Goal: Subscribe to service/newsletter

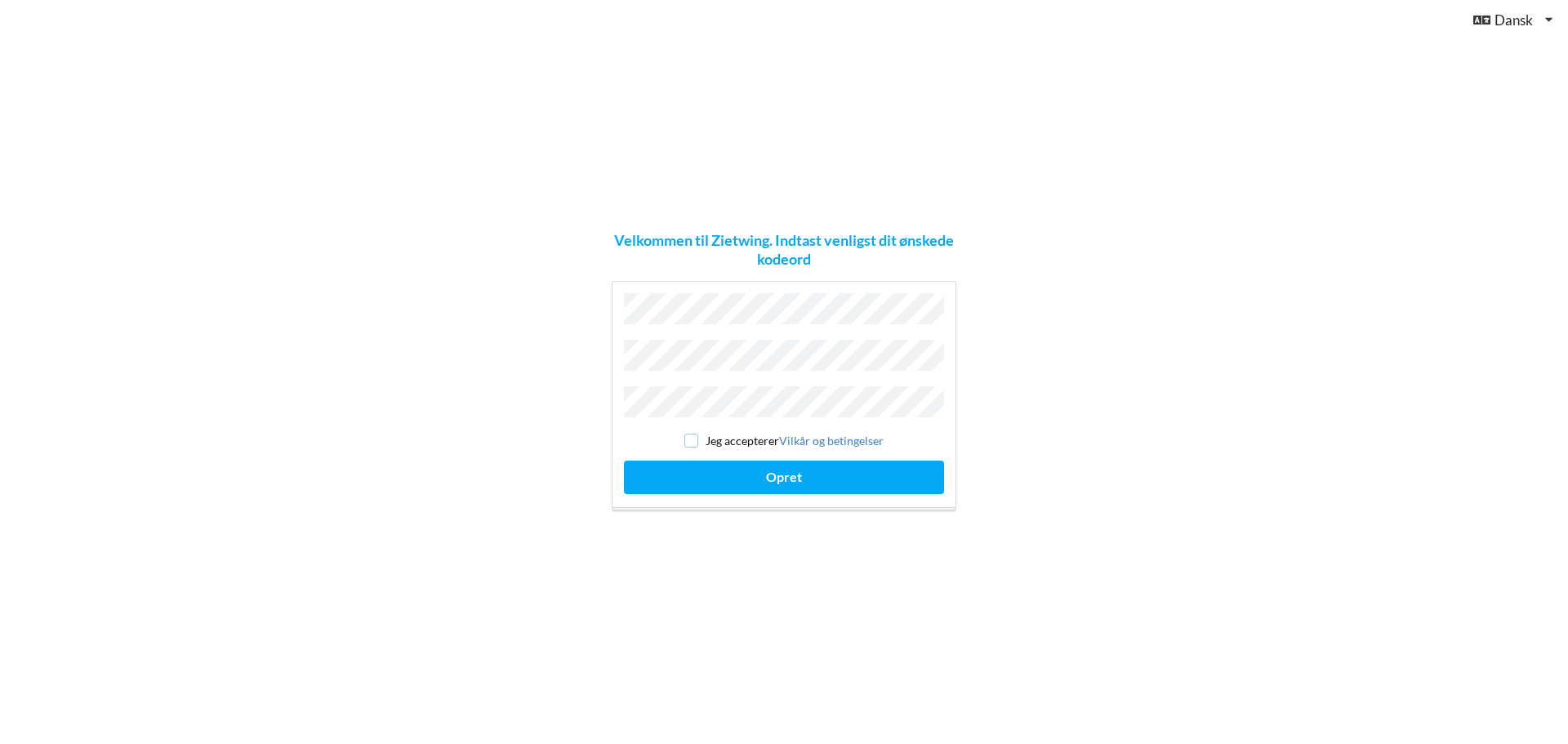
click at [688, 434] on input "checkbox" at bounding box center [692, 441] width 14 height 14
checkbox input "true"
click at [738, 462] on button "Opret" at bounding box center [784, 477] width 320 height 33
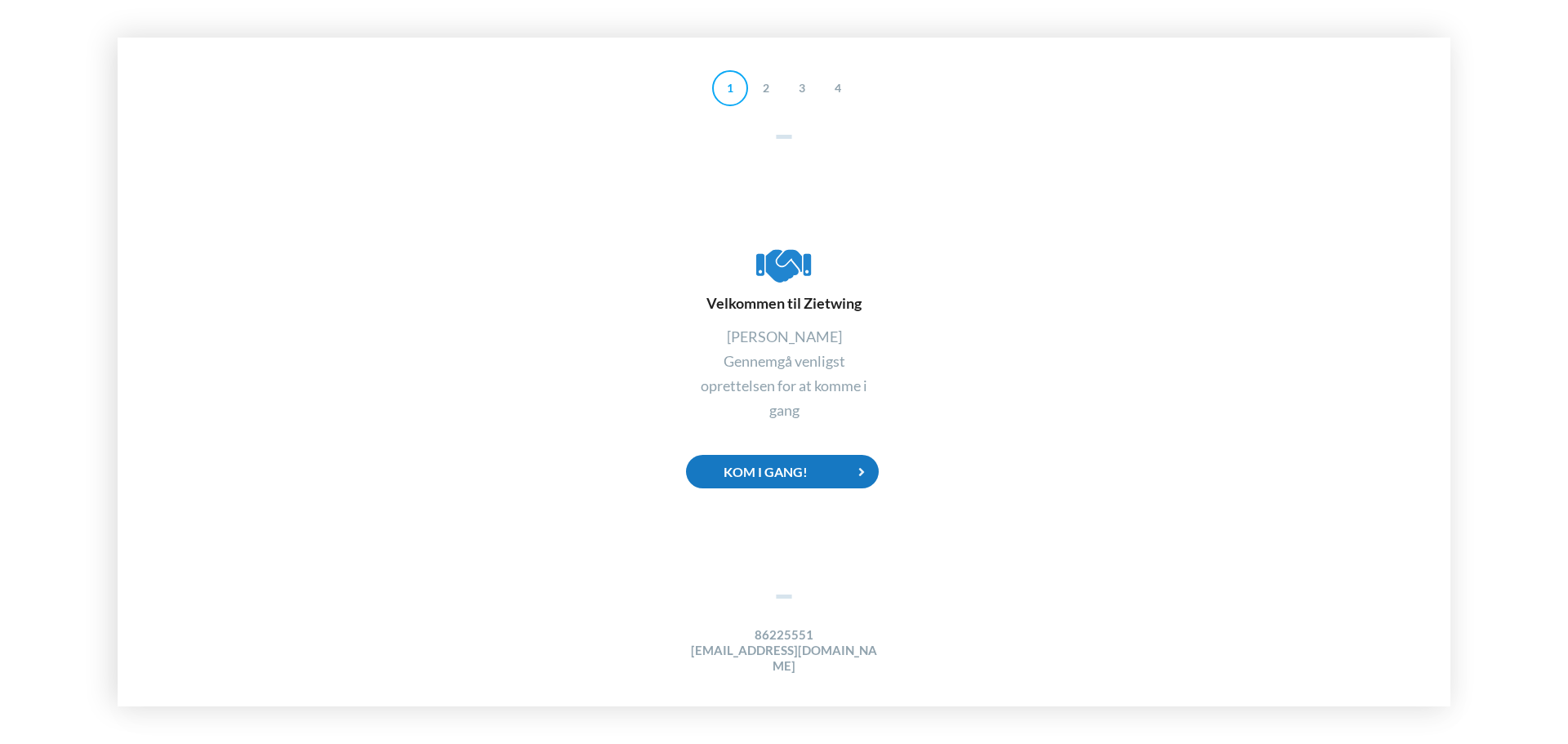
click at [765, 482] on div "Kom i gang!" at bounding box center [782, 471] width 193 height 33
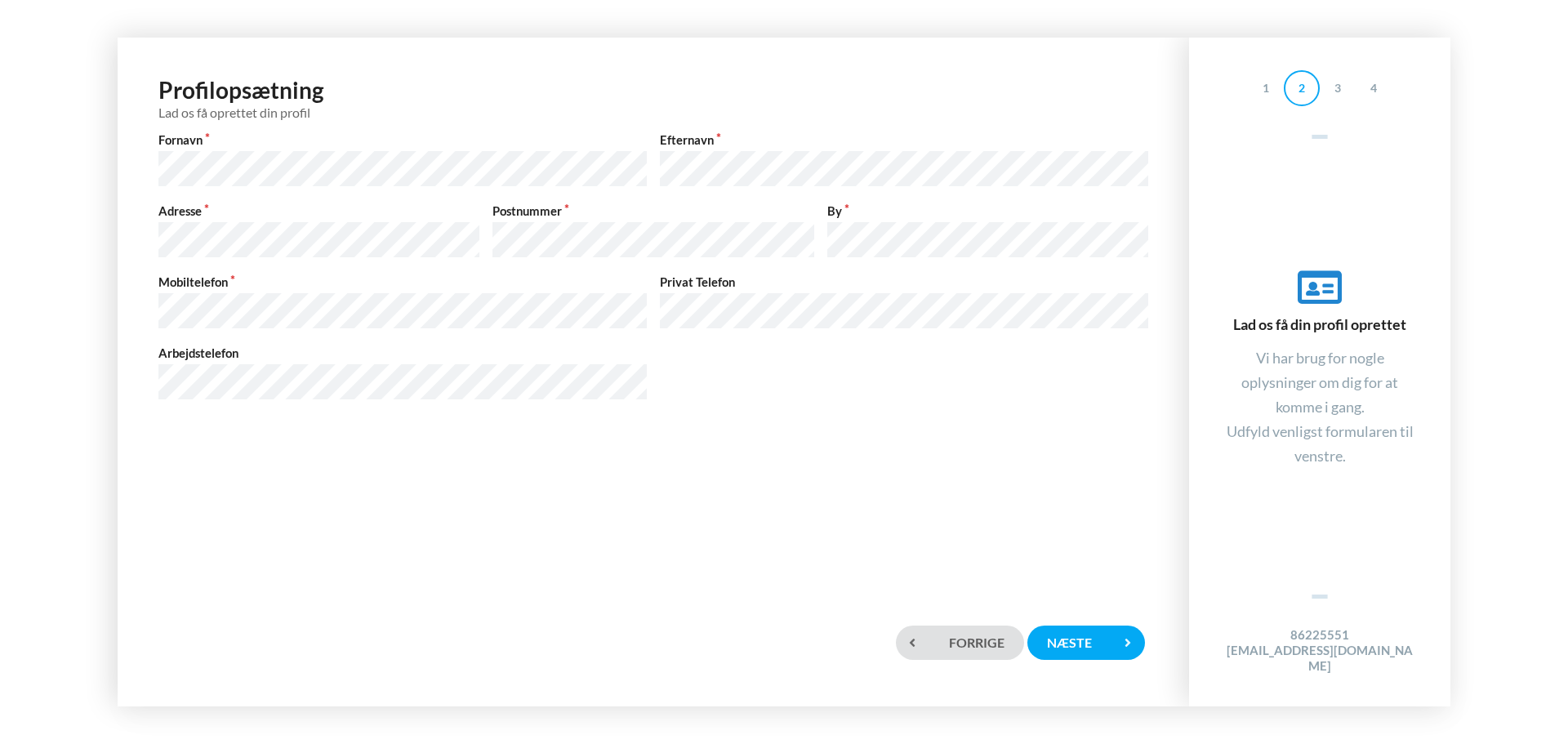
click at [786, 426] on div "Profilopsætning Lad os få oprettet din profil Fornavn Efternavn Adresse Postnum…" at bounding box center [653, 247] width 1039 height 387
click at [640, 311] on div "Mobiltelefon Privat Telefon" at bounding box center [653, 303] width 1003 height 58
click at [732, 489] on div "Profilopsætning Lad os få oprettet din profil Fornavn Efternavn Adresse Postnum…" at bounding box center [653, 325] width 1039 height 542
click at [1066, 648] on div "Næste" at bounding box center [1087, 642] width 118 height 33
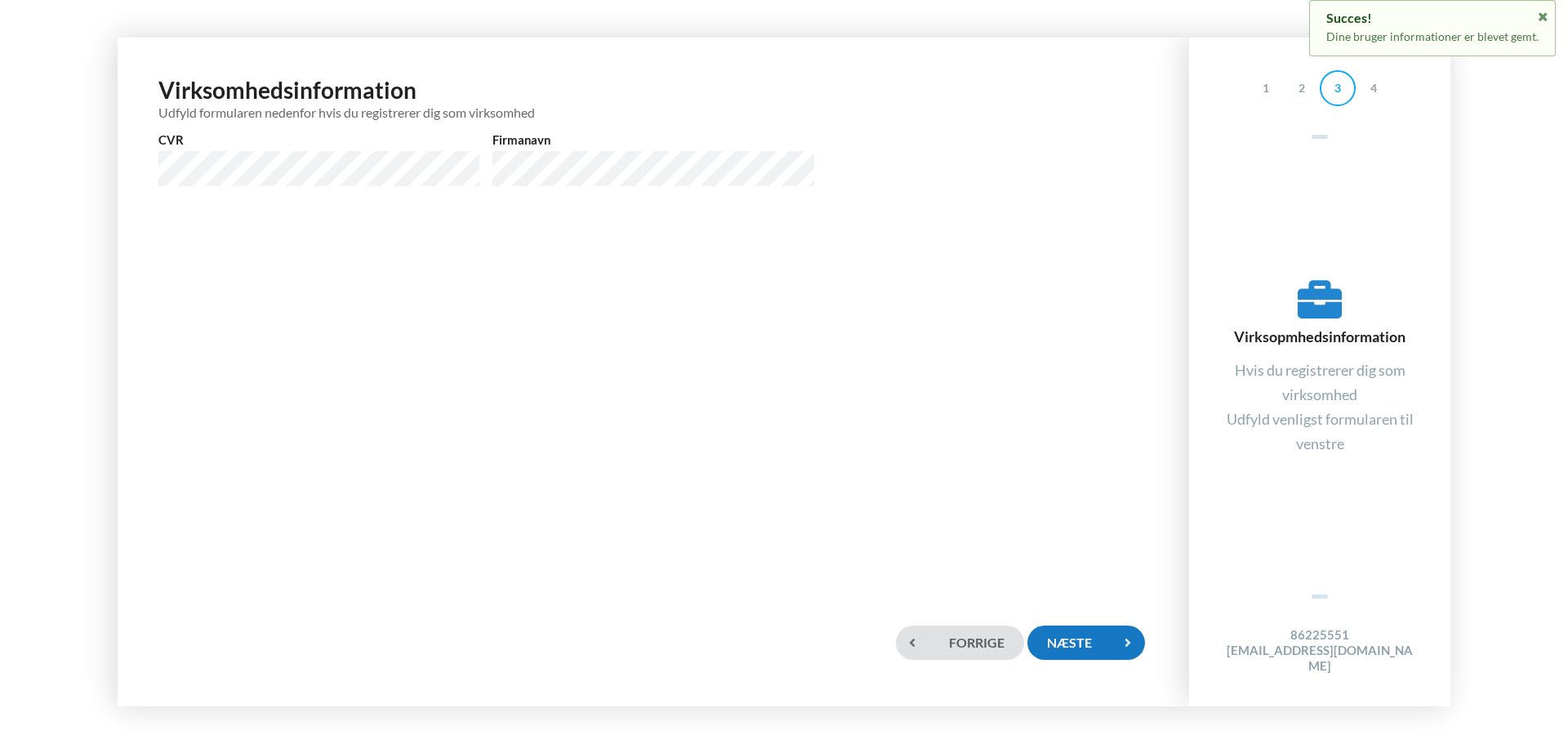
click at [1091, 639] on div "Næste" at bounding box center [1087, 642] width 118 height 33
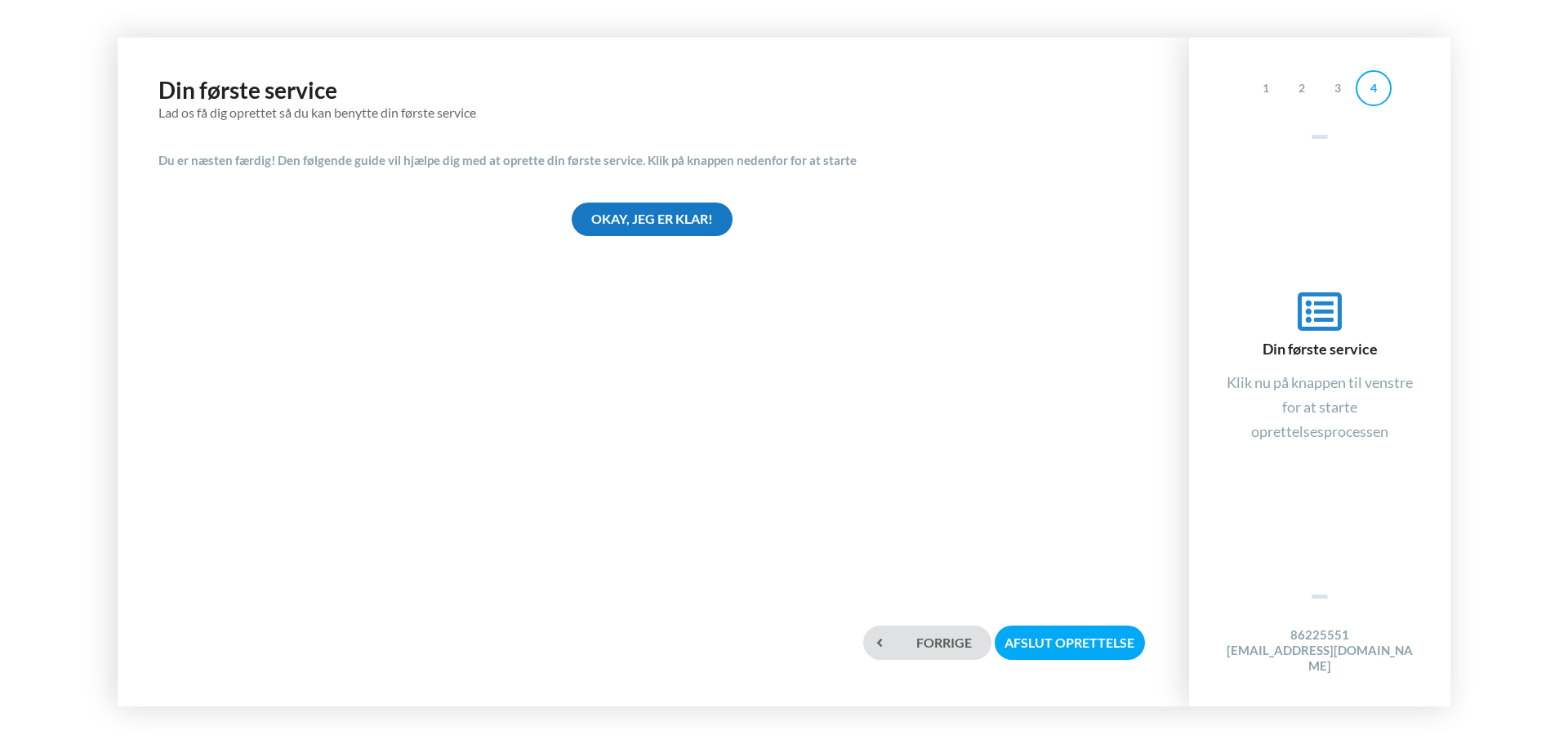
click at [640, 219] on div "Okay, jeg er klar!" at bounding box center [652, 219] width 161 height 33
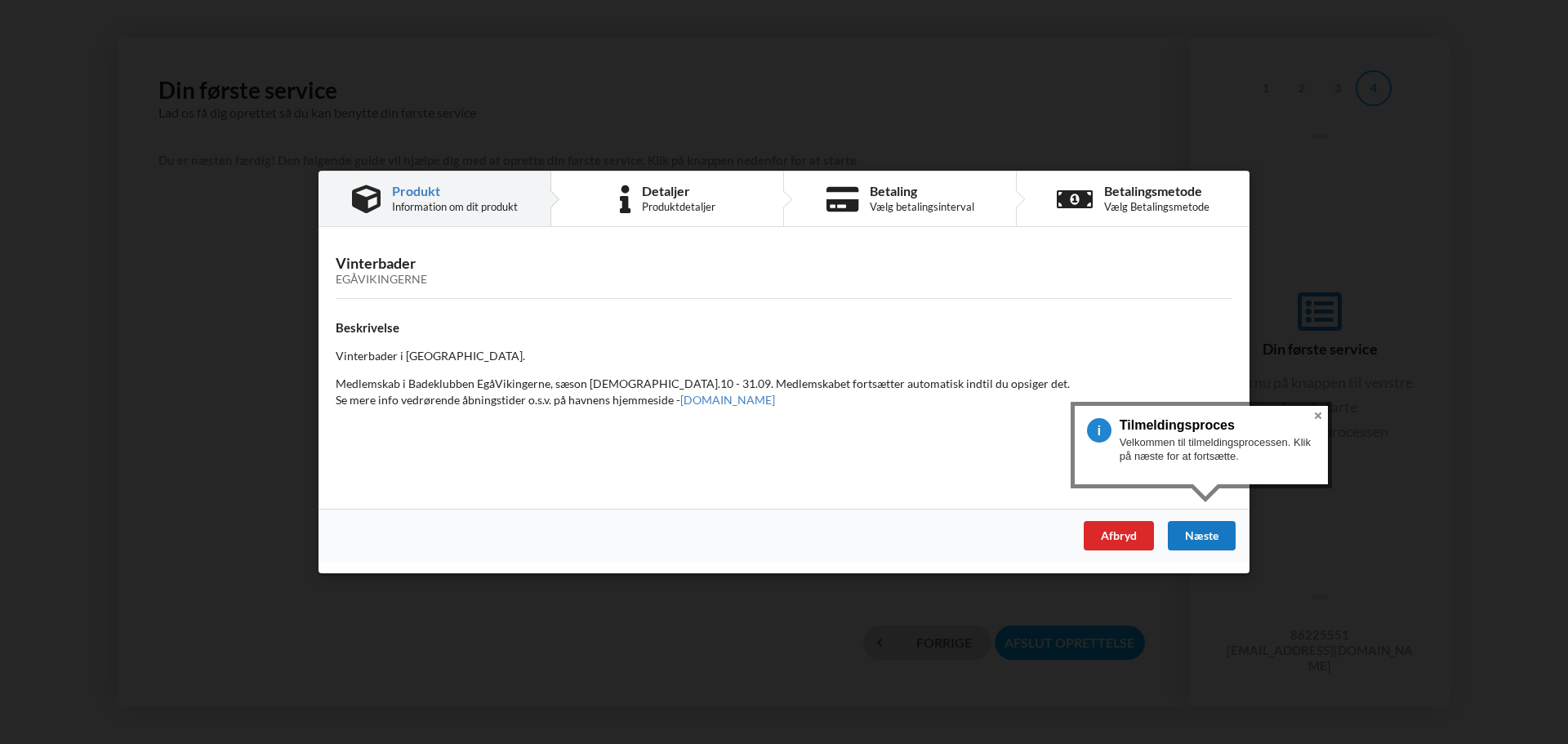
click at [1202, 534] on div "Næste" at bounding box center [1202, 535] width 68 height 29
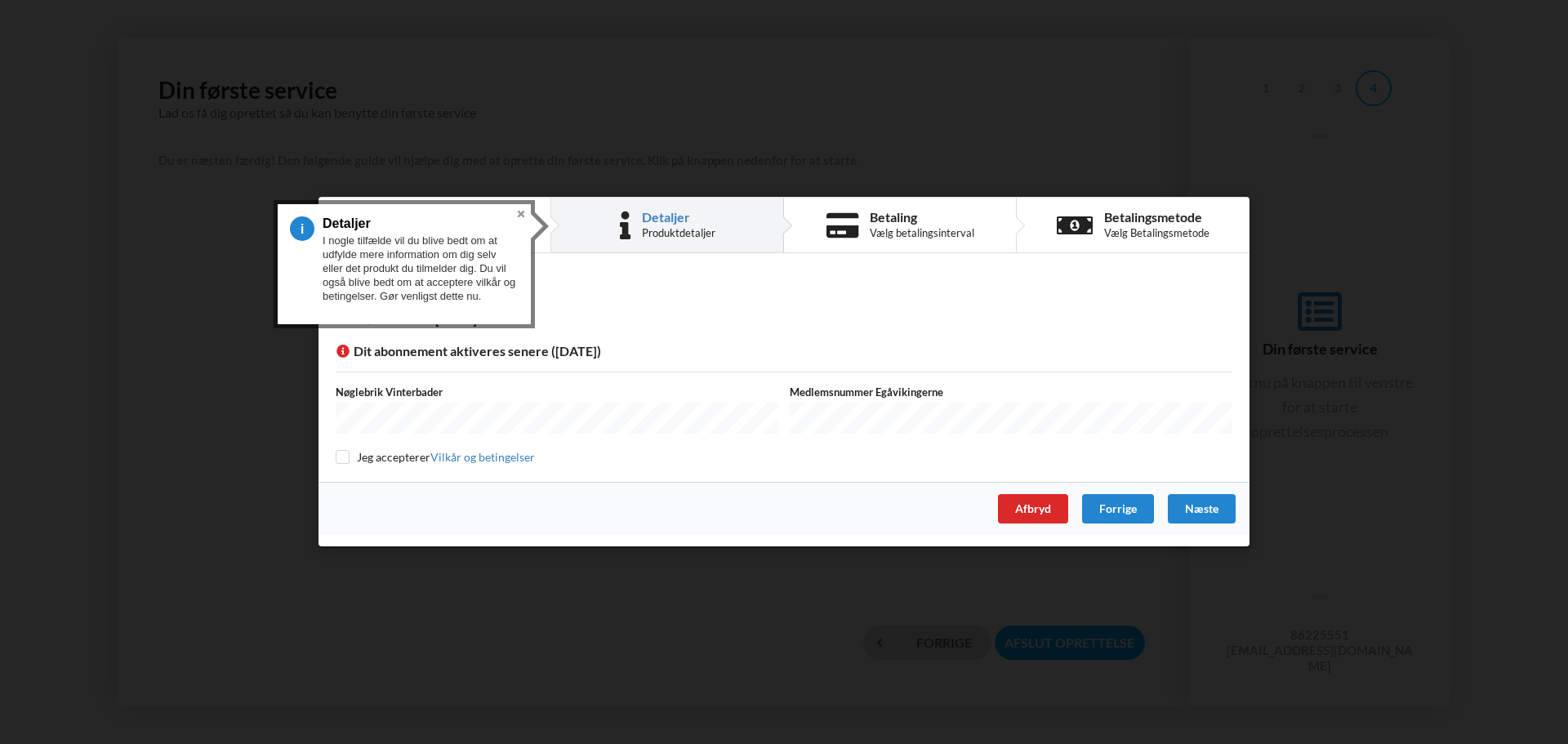
click at [632, 335] on div "Detaljer Overførselsdato - [DATE] Dit abonnement aktiveres senere ([DATE]) Nøgl…" at bounding box center [784, 373] width 931 height 217
click at [520, 213] on button "Close" at bounding box center [521, 214] width 20 height 20
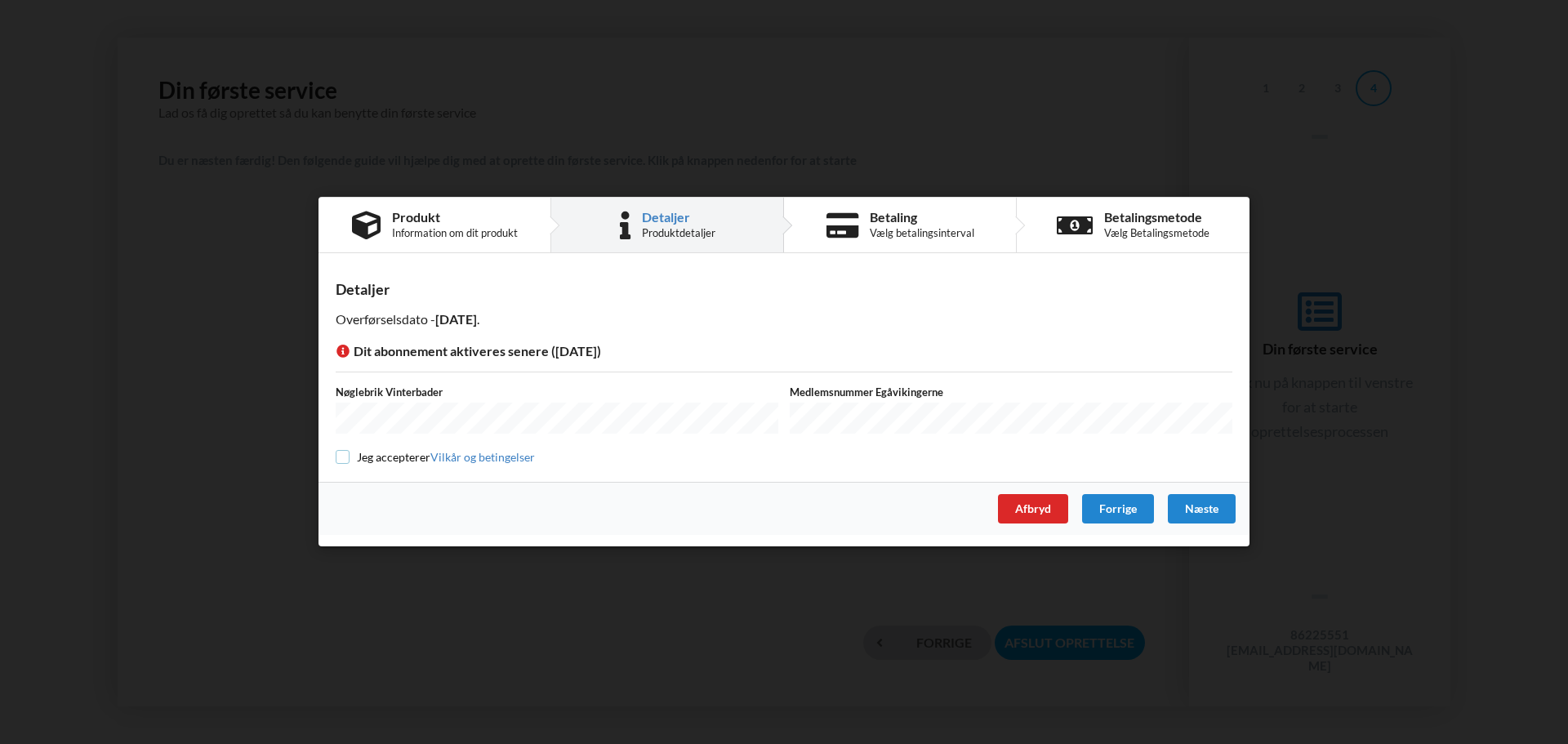
click at [346, 453] on input "checkbox" at bounding box center [343, 457] width 14 height 14
checkbox input "true"
click at [1205, 510] on div "Næste" at bounding box center [1202, 509] width 68 height 29
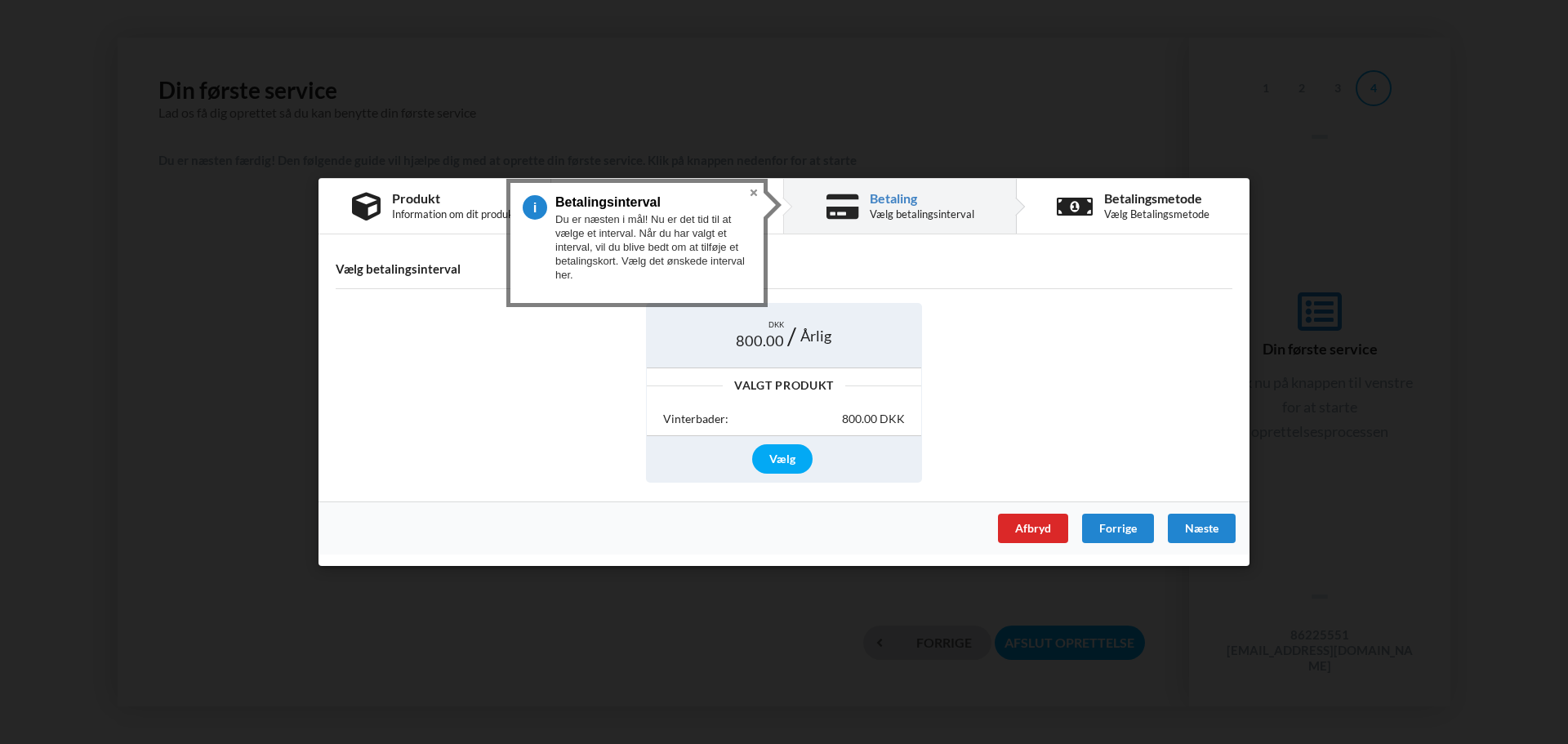
click at [752, 193] on button "Close" at bounding box center [754, 193] width 20 height 20
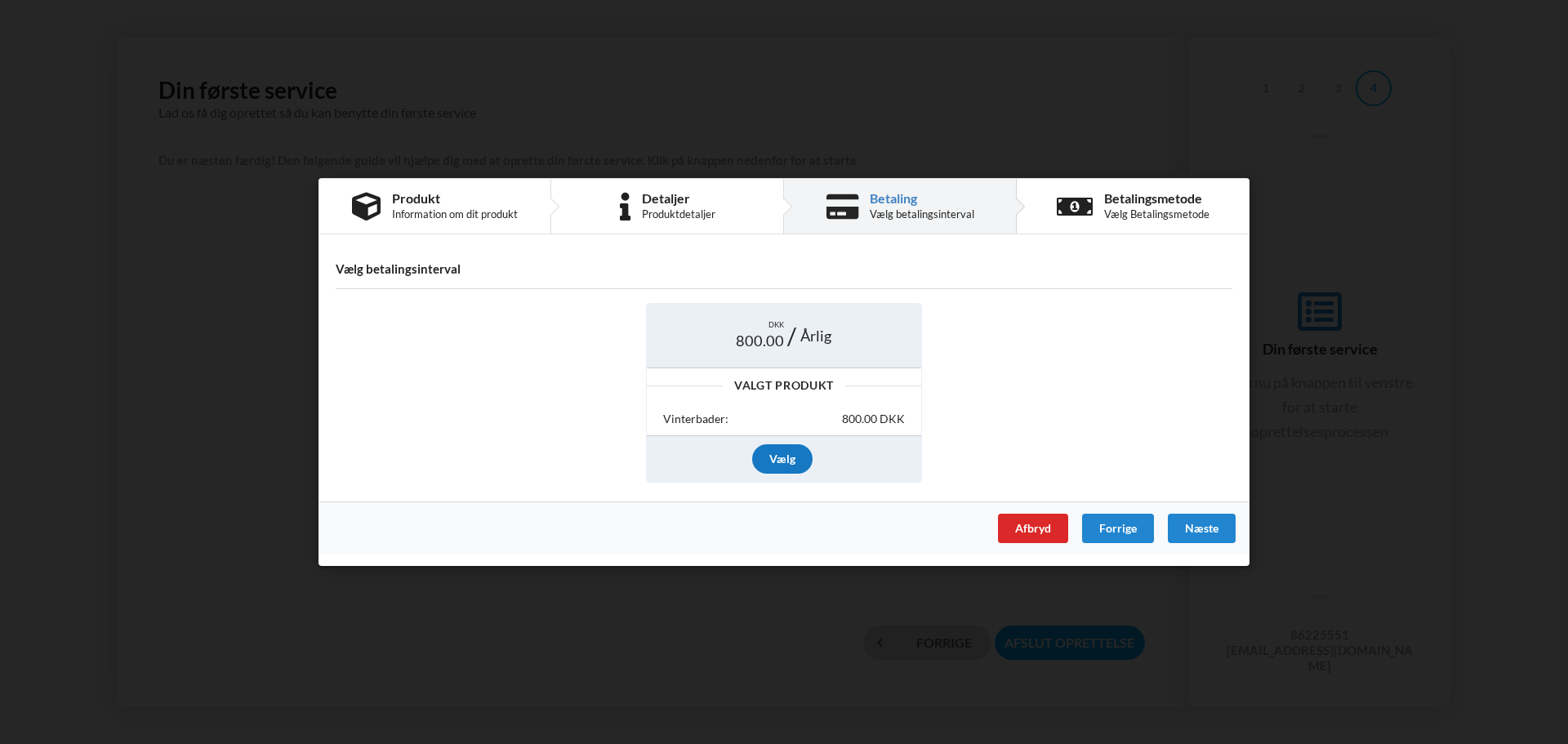
click at [774, 457] on div "Vælg" at bounding box center [782, 458] width 60 height 29
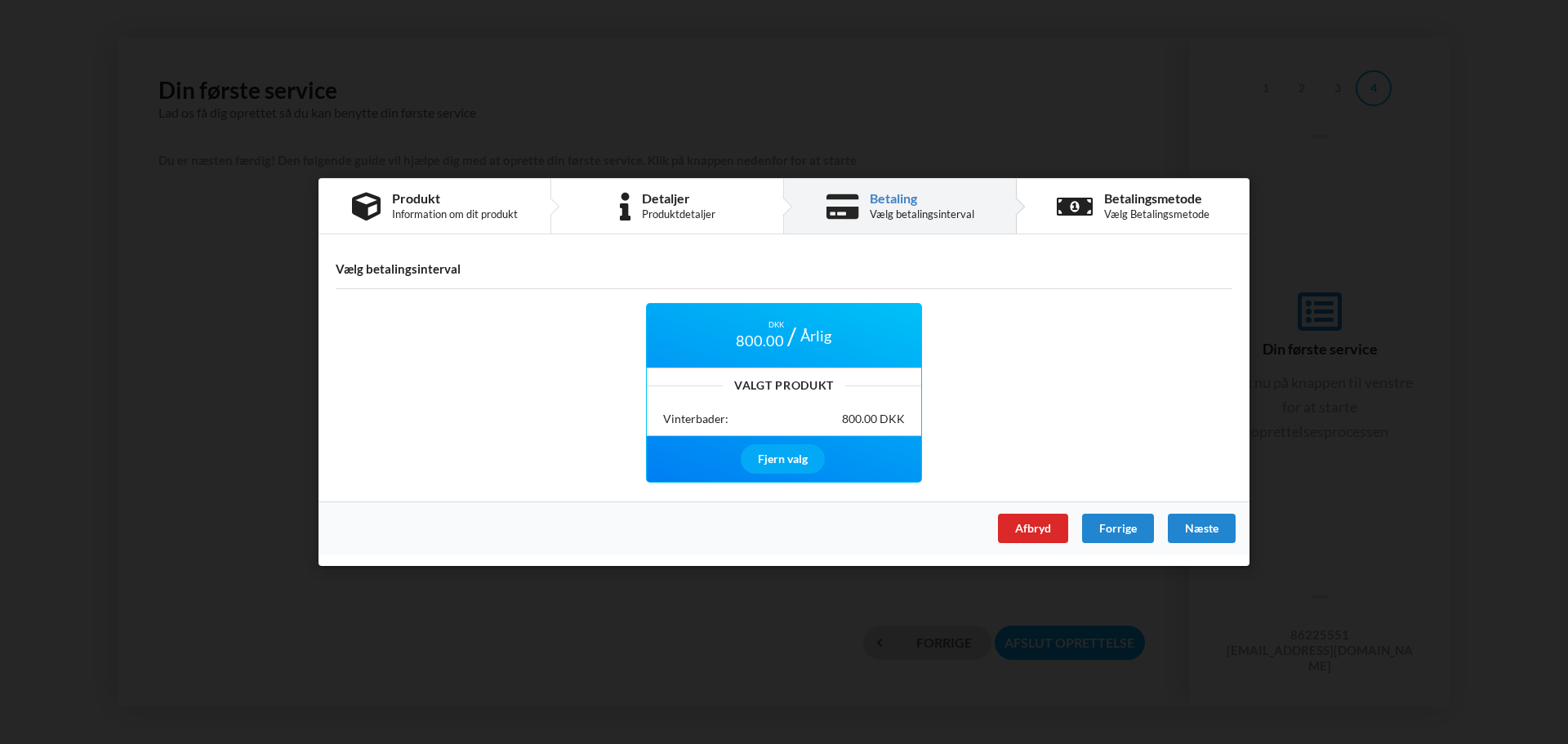
click at [1213, 532] on div "Næste" at bounding box center [1202, 528] width 68 height 29
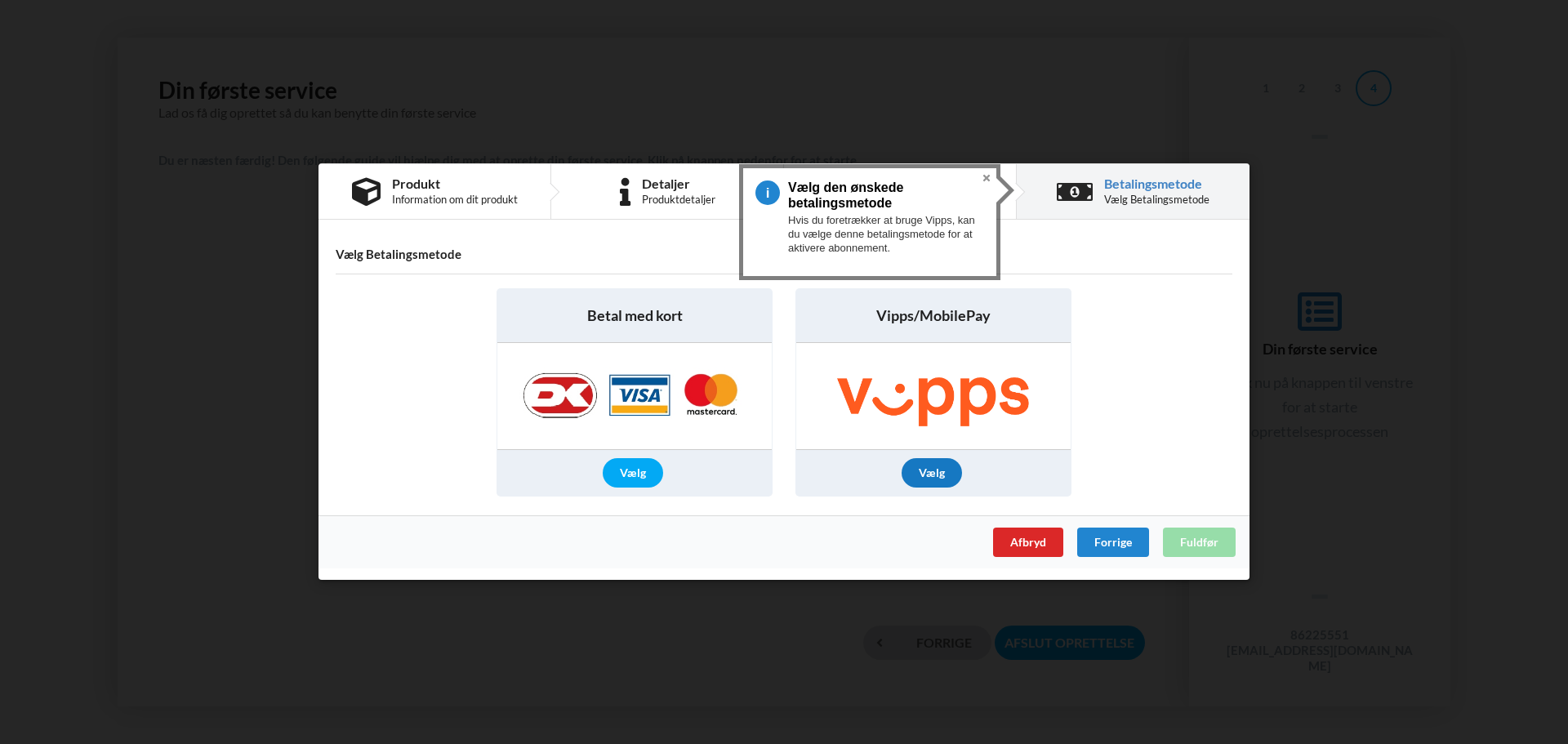
click at [932, 471] on div "Vælg" at bounding box center [932, 473] width 60 height 29
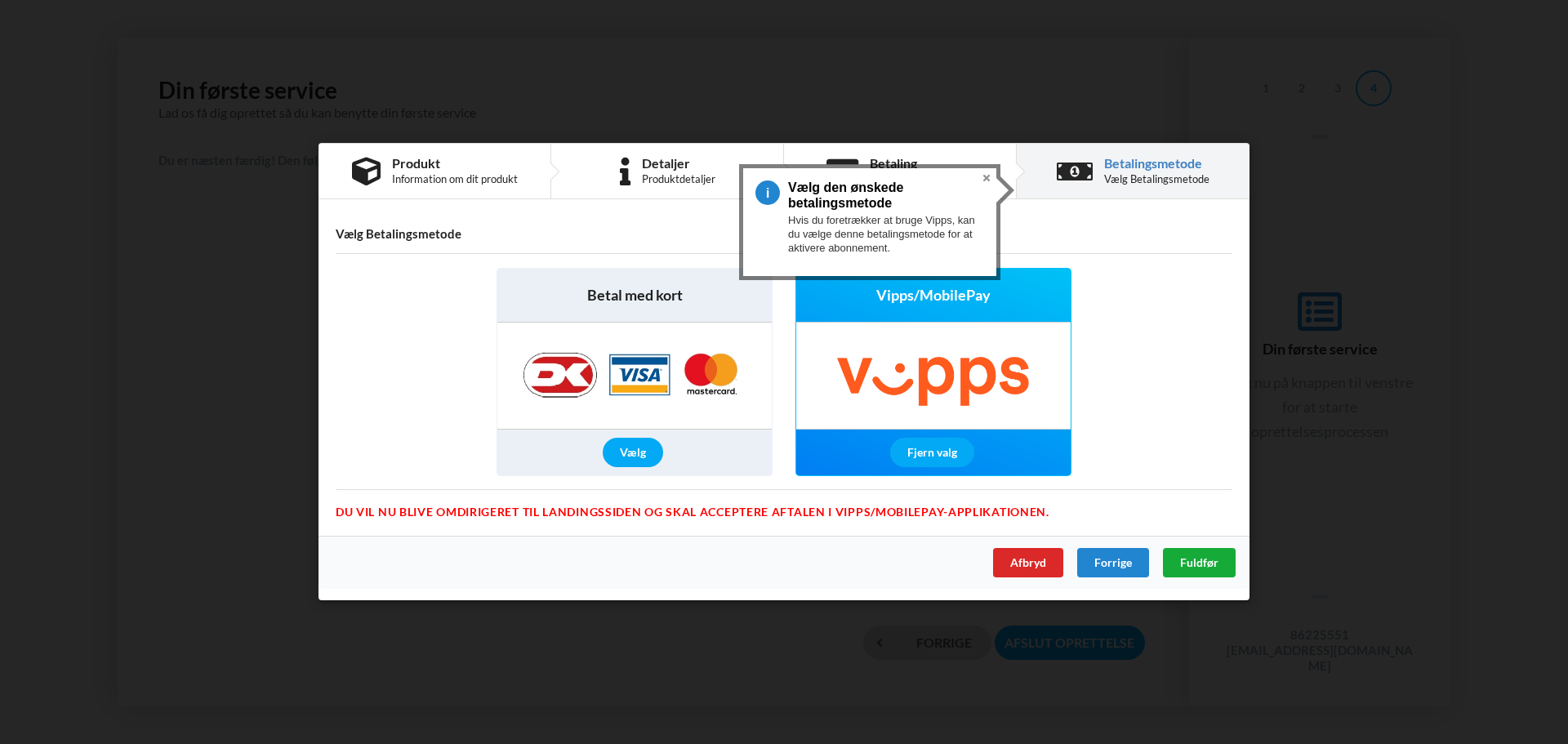
click at [1198, 564] on span "Fuldfør" at bounding box center [1199, 563] width 38 height 14
click at [948, 386] on img at bounding box center [933, 376] width 264 height 106
click at [984, 178] on button "Close" at bounding box center [987, 178] width 20 height 20
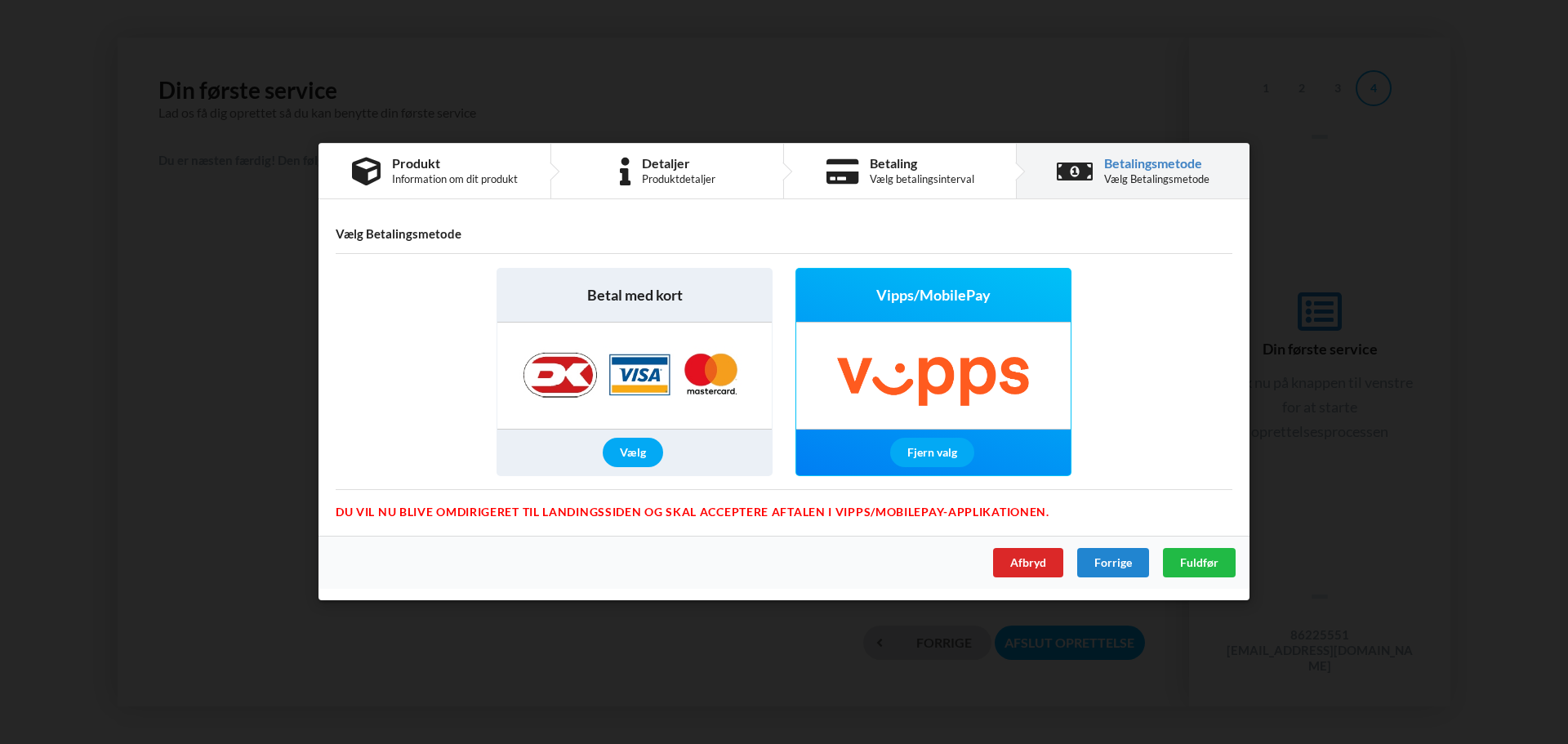
click at [952, 391] on img at bounding box center [933, 376] width 264 height 106
click at [1197, 564] on span "Fuldfør" at bounding box center [1199, 563] width 38 height 14
click at [632, 448] on div "Vælg" at bounding box center [633, 453] width 60 height 29
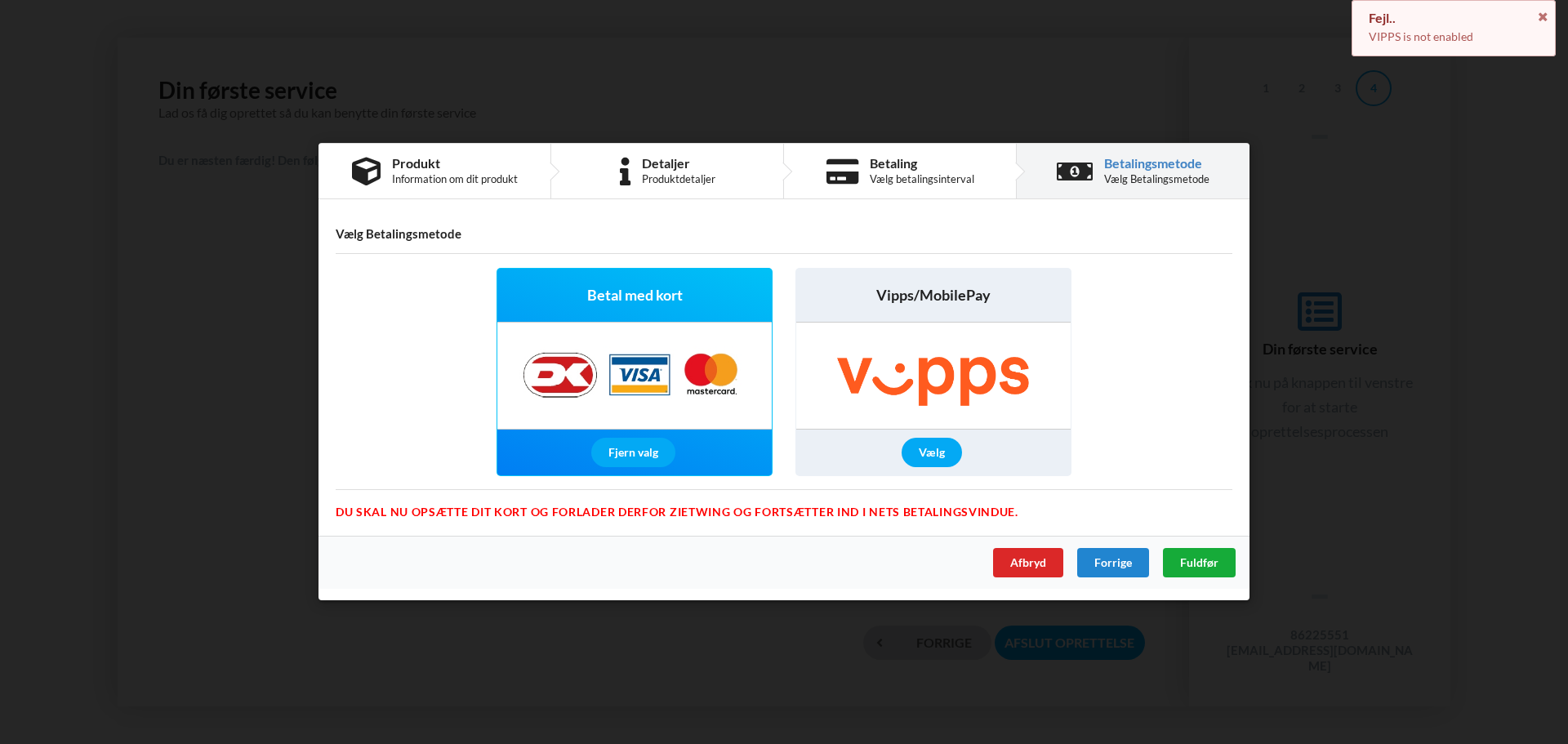
click at [1191, 560] on span "Fuldfør" at bounding box center [1199, 563] width 38 height 14
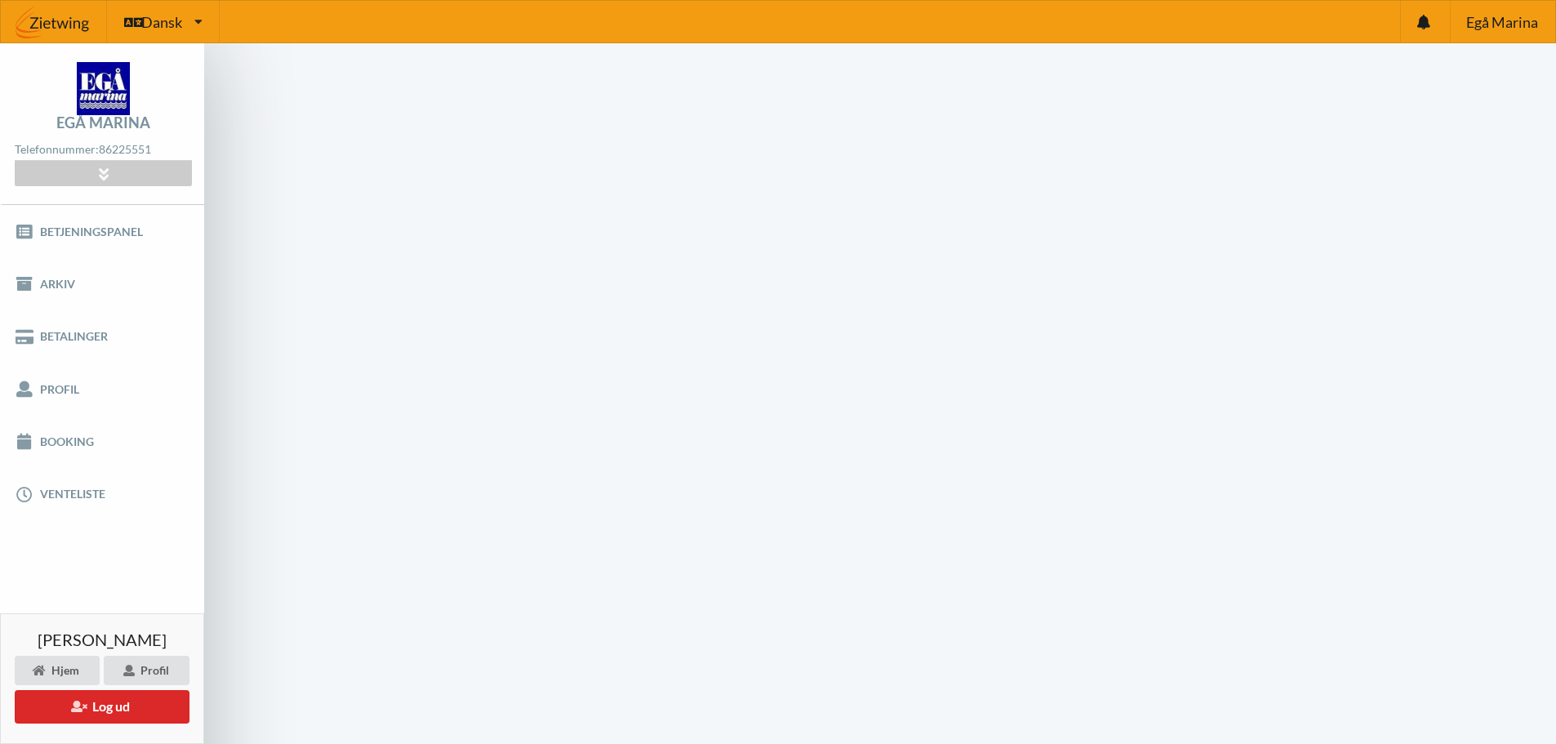
scroll to position [65, 0]
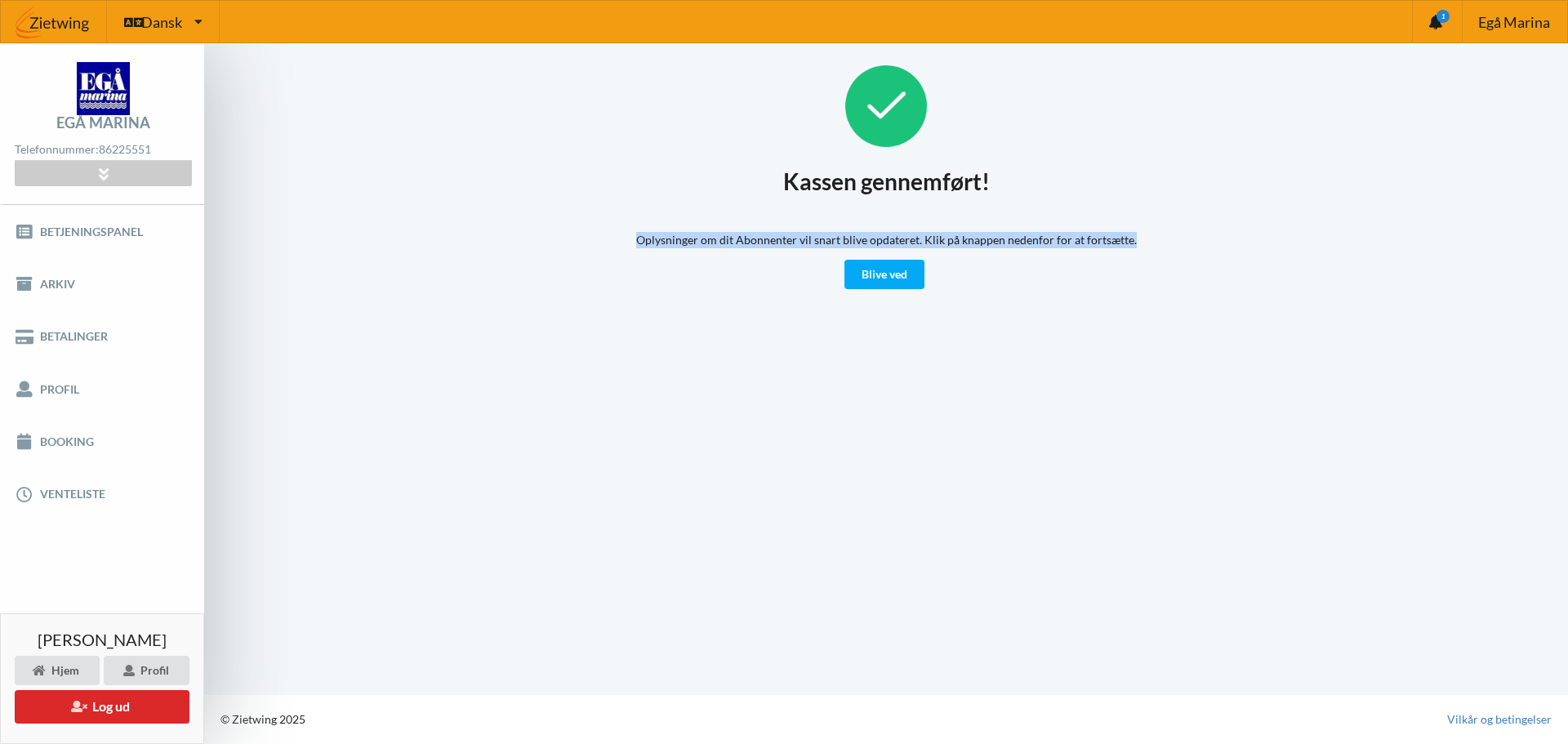
drag, startPoint x: 644, startPoint y: 239, endPoint x: 1239, endPoint y: 229, distance: 595.6
click at [1239, 229] on div "Kassen gennemført! Oplysninger om dit Abonnenter vil snart blive opdateret. Kli…" at bounding box center [886, 177] width 1273 height 224
click at [1015, 287] on div "Oplysninger om dit Abonnenter vil snart blive opdateret. Klik på knappen nedenf…" at bounding box center [886, 260] width 501 height 57
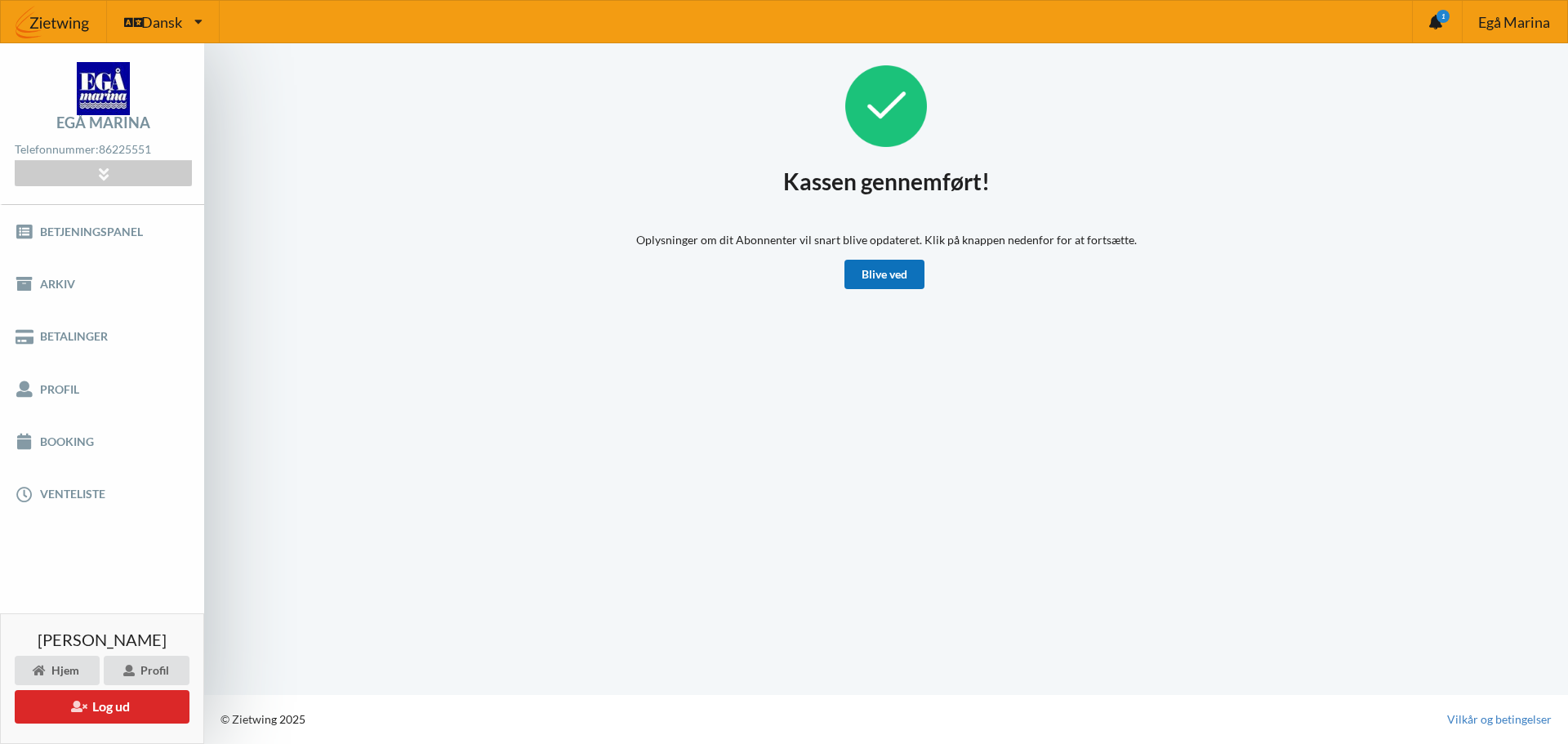
click at [890, 279] on link "Blive ved" at bounding box center [885, 274] width 80 height 29
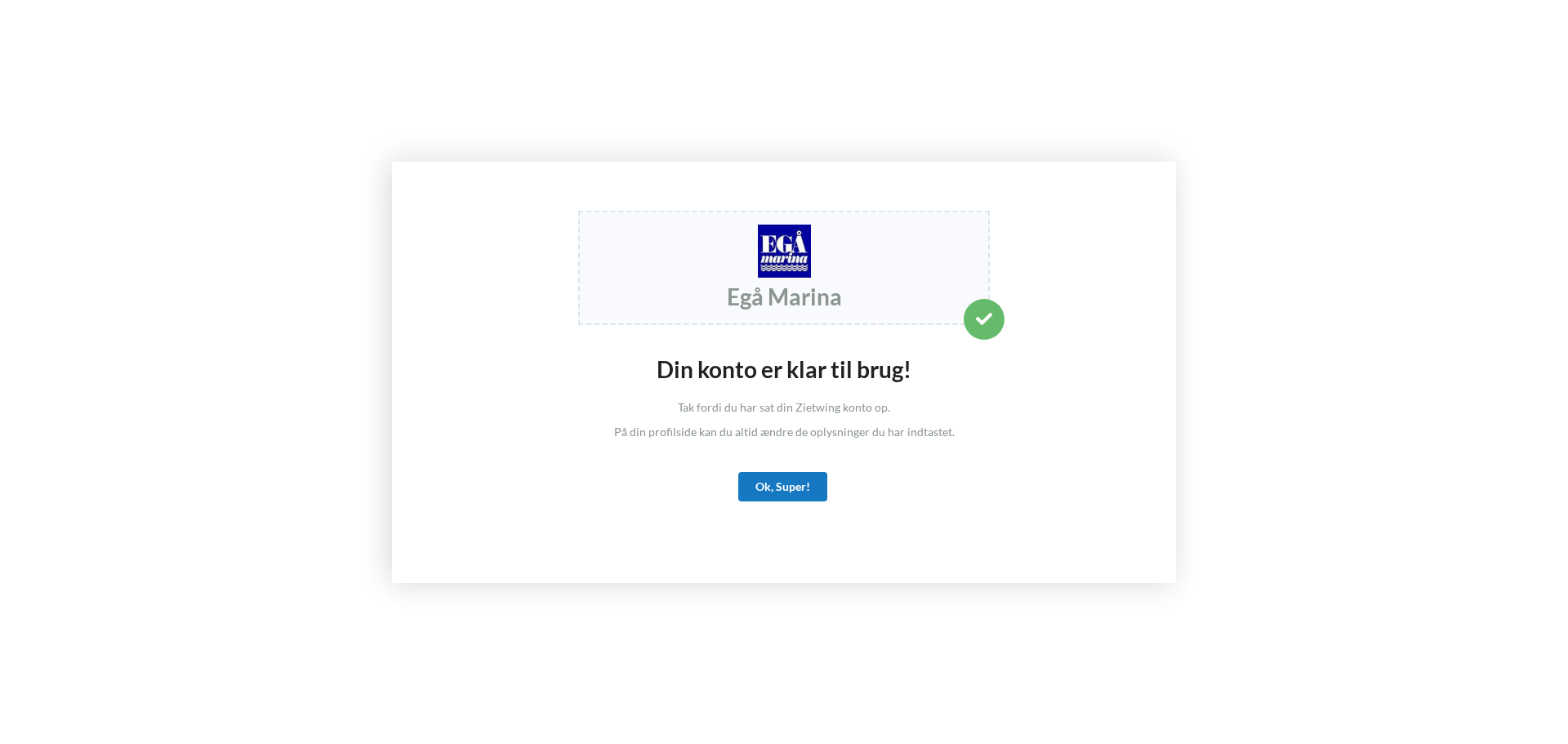
click at [785, 482] on div "Ok, Super!" at bounding box center [782, 486] width 89 height 29
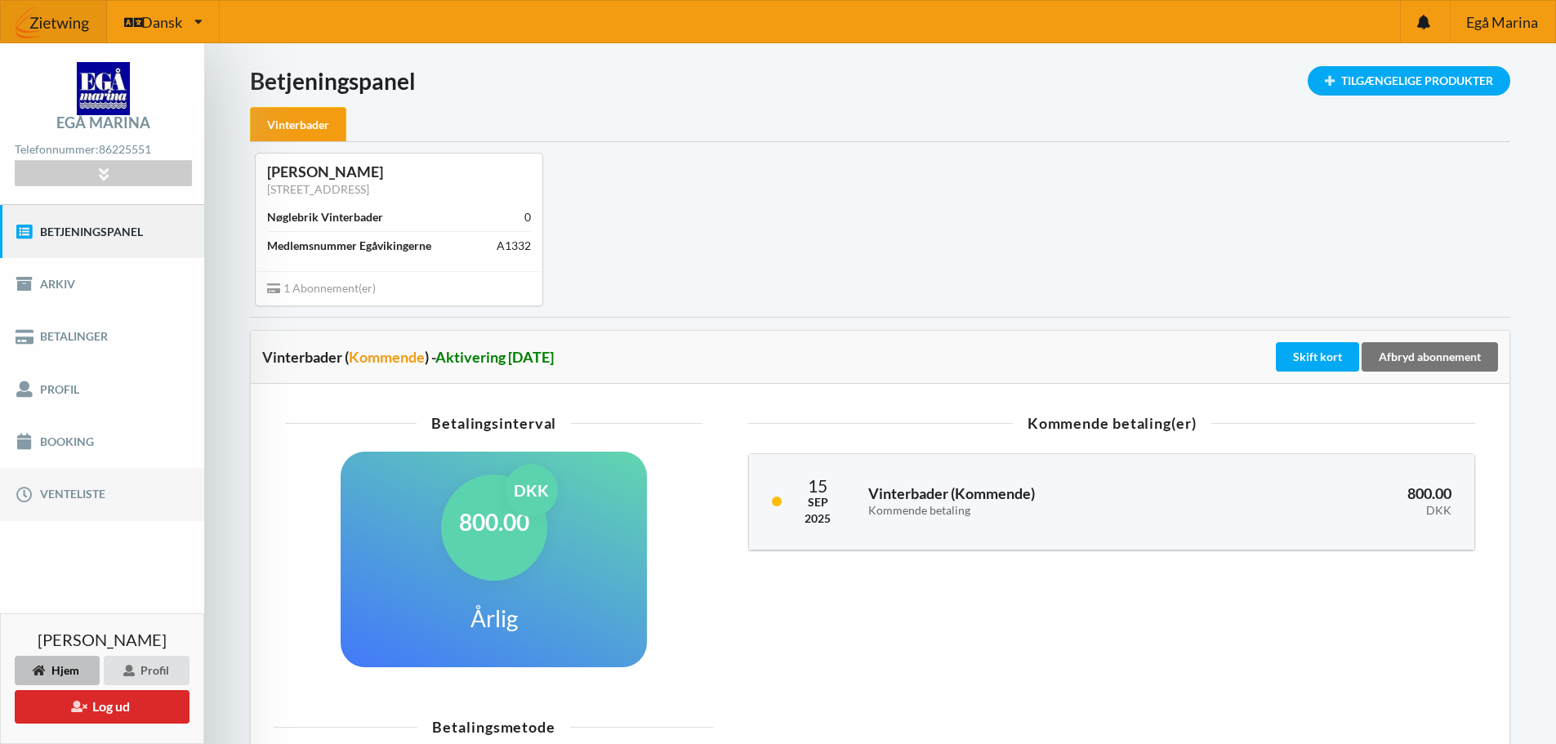
click at [79, 501] on link "Venteliste" at bounding box center [102, 494] width 204 height 52
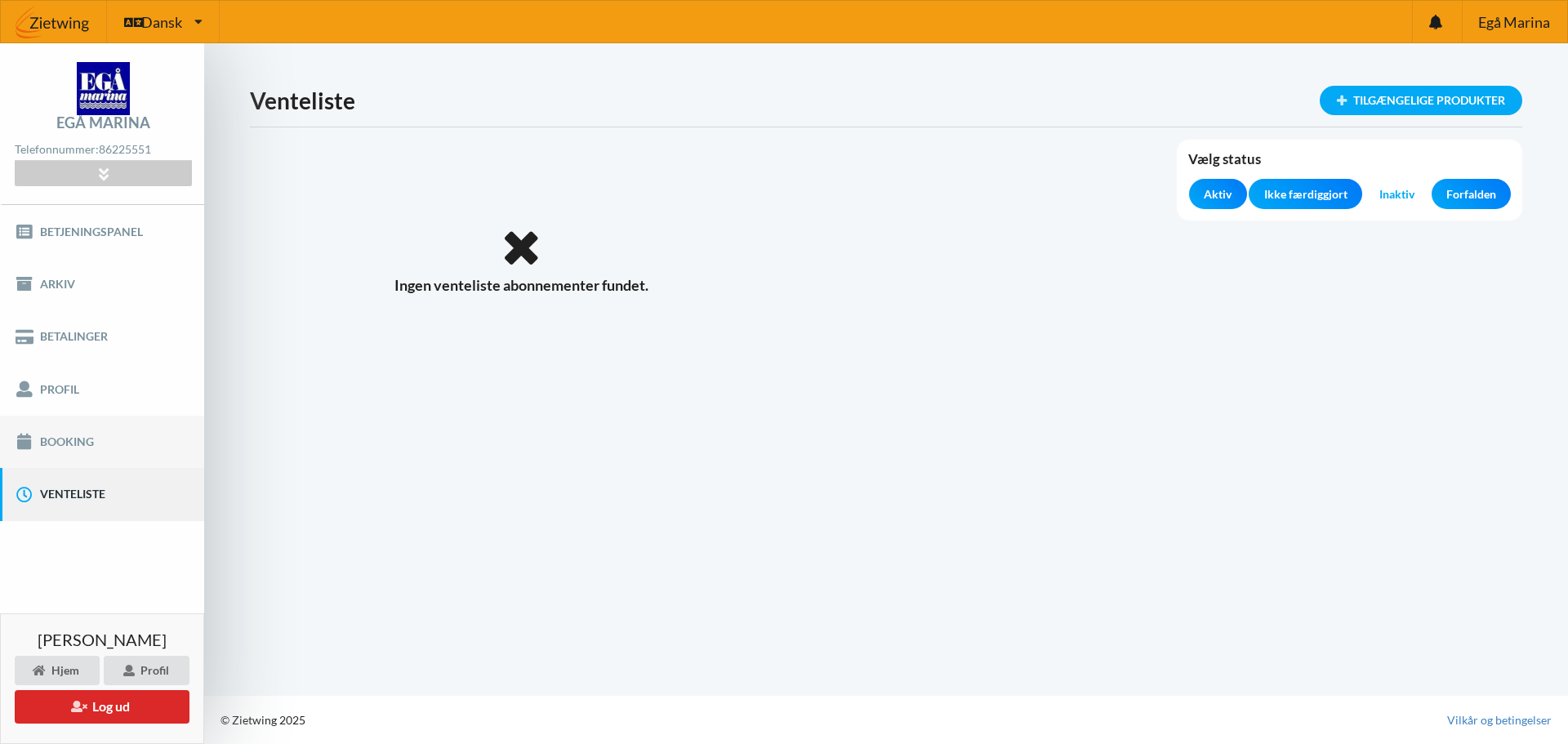
click at [73, 439] on link "Booking" at bounding box center [102, 442] width 204 height 52
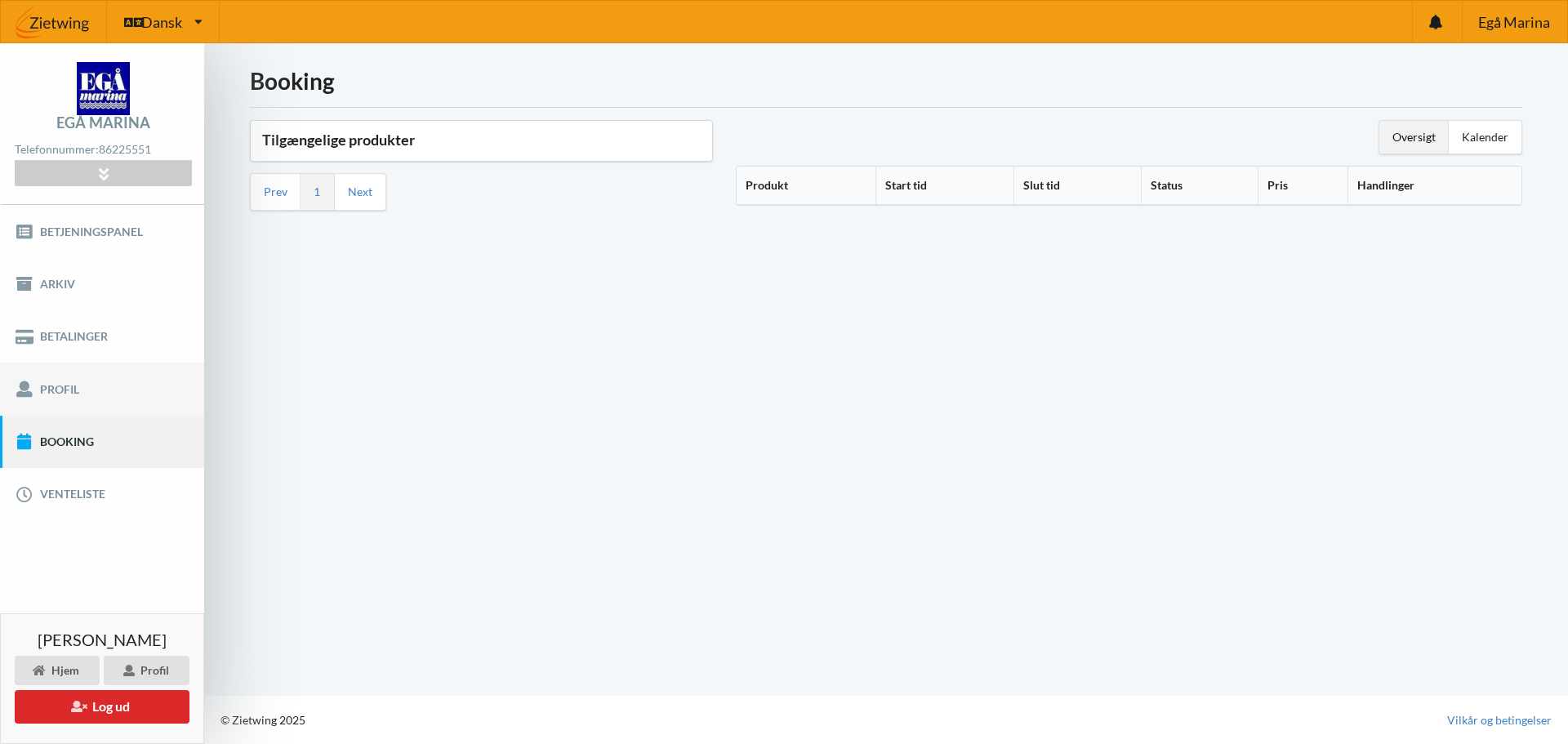
click at [80, 395] on link "Profil" at bounding box center [102, 389] width 204 height 52
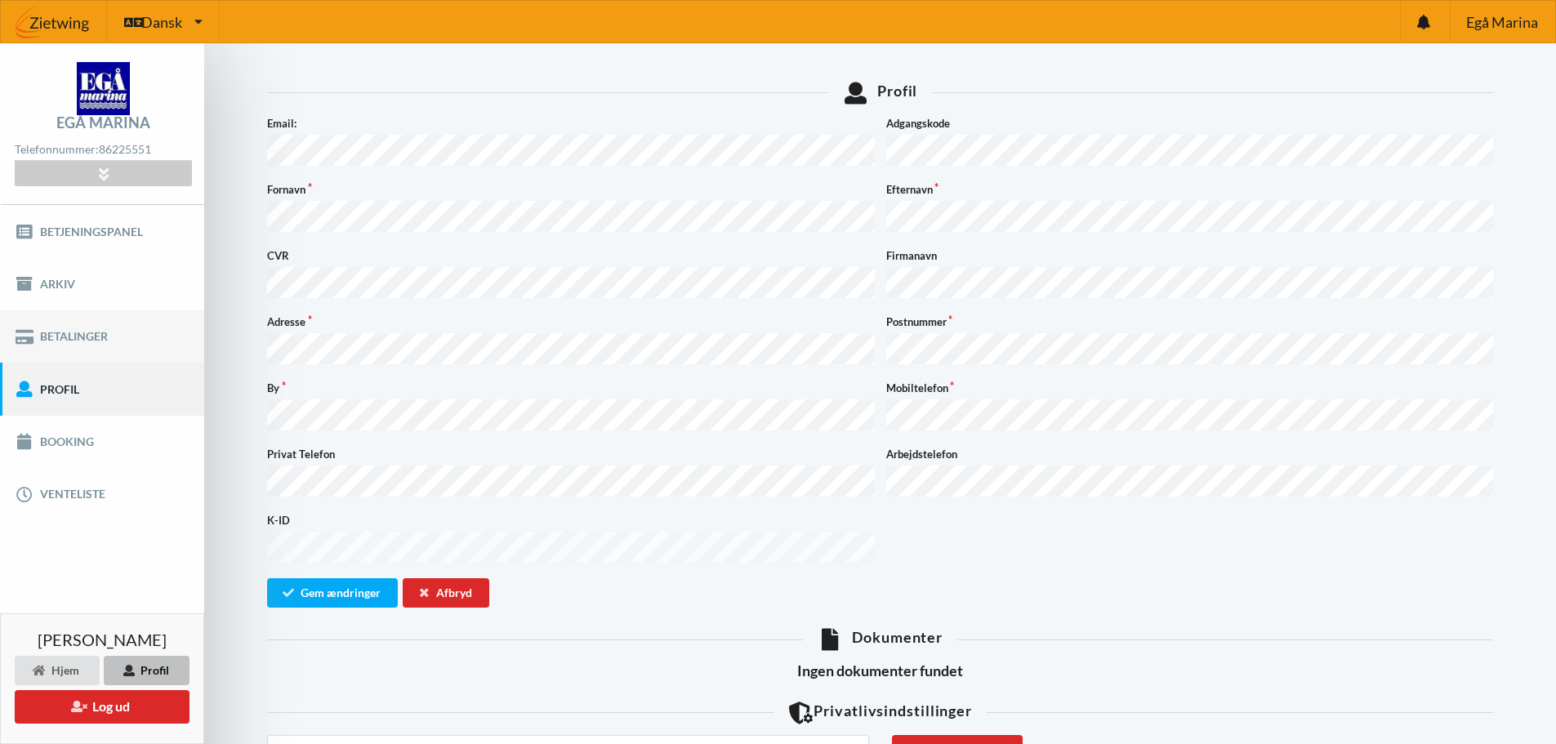
click at [95, 330] on link "Betalinger" at bounding box center [102, 336] width 204 height 52
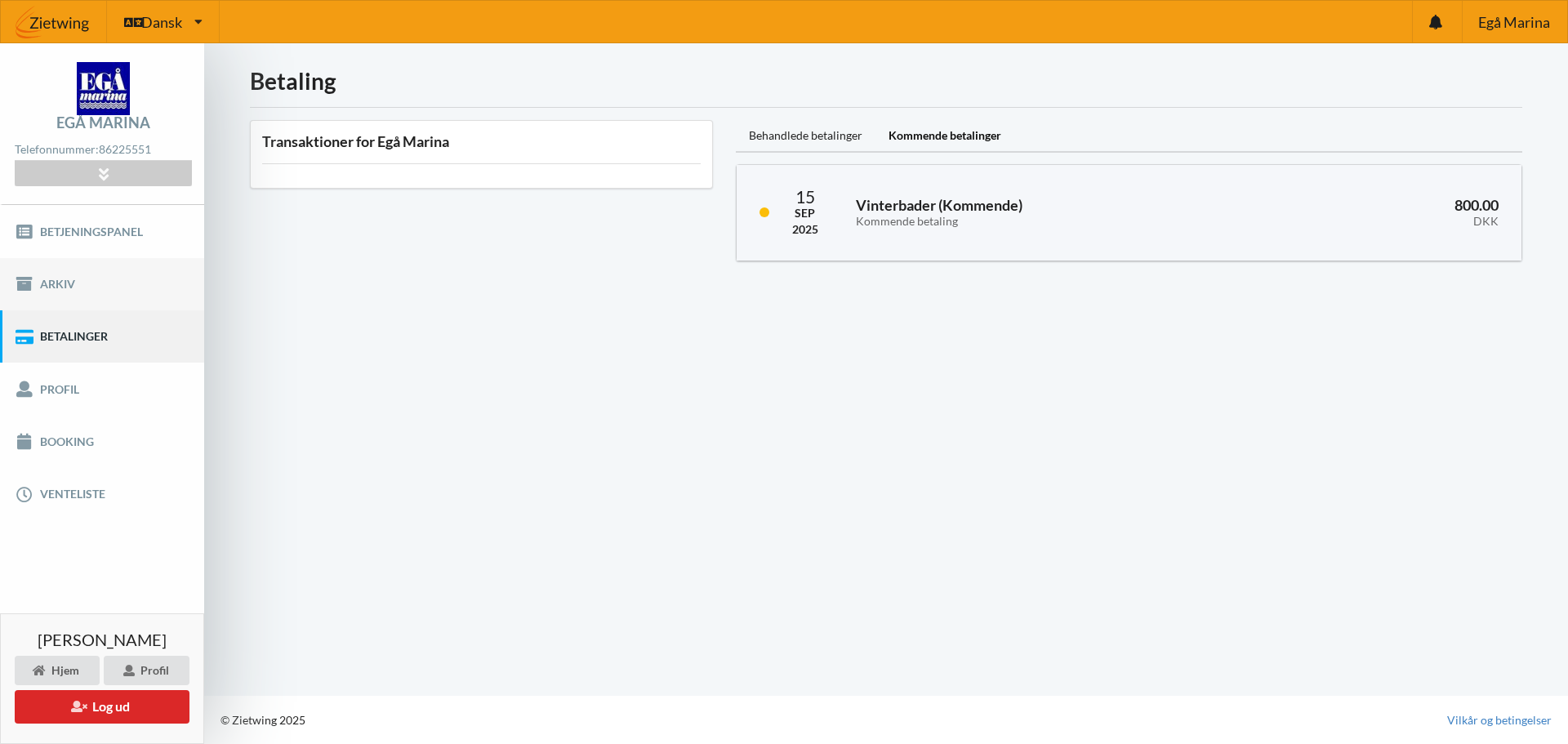
click at [69, 288] on link "Arkiv" at bounding box center [102, 284] width 204 height 52
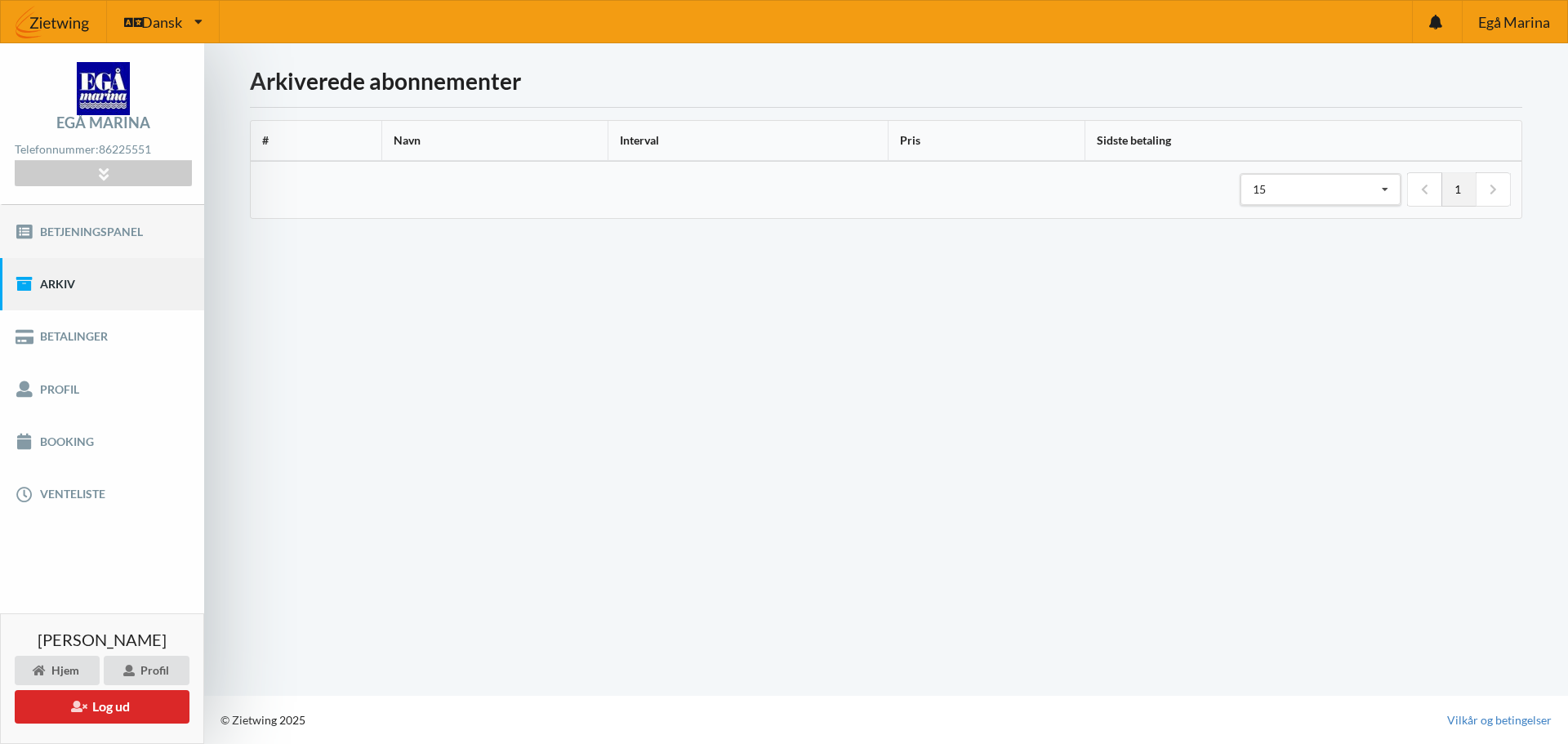
click at [88, 229] on link "Betjeningspanel" at bounding box center [102, 231] width 204 height 52
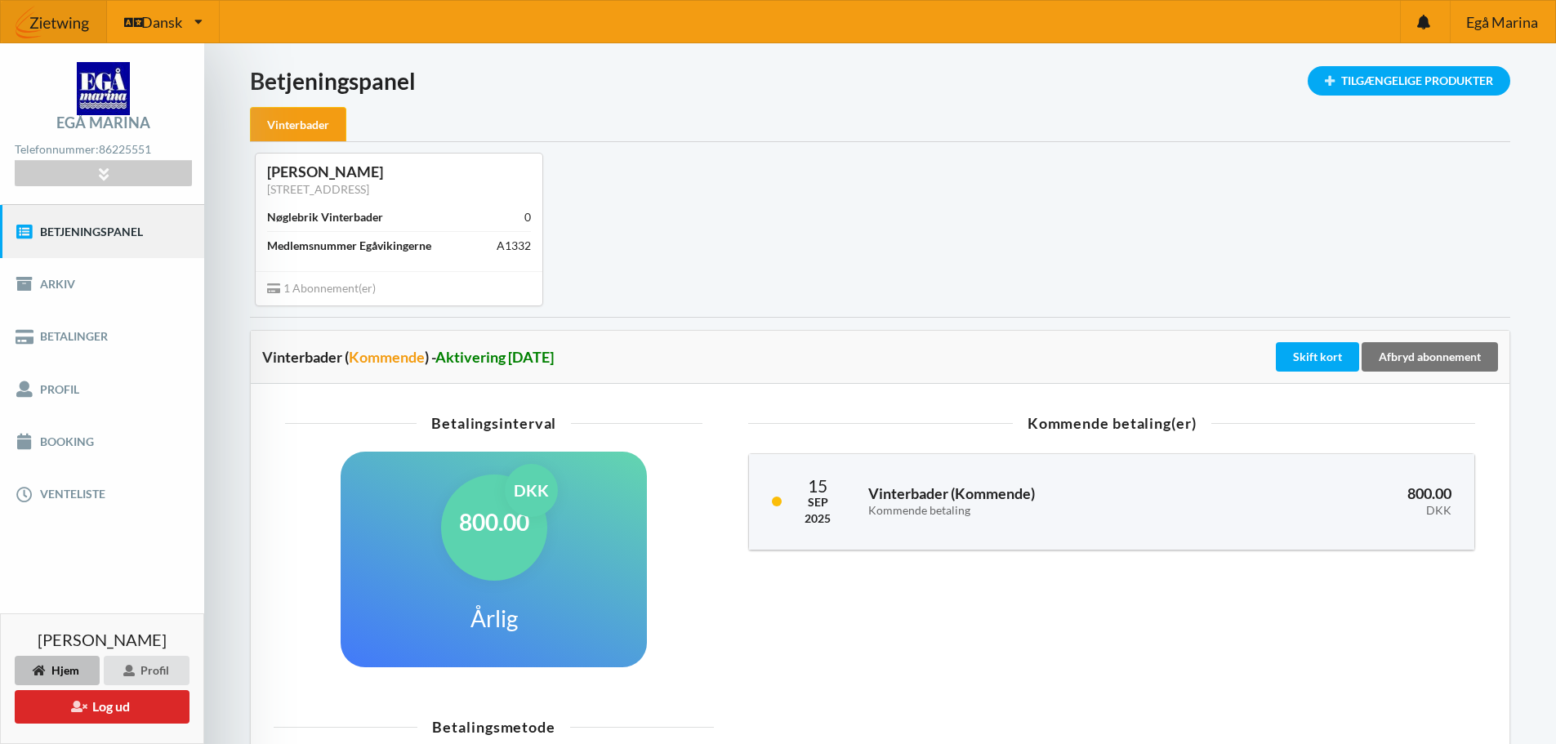
drag, startPoint x: 85, startPoint y: 3, endPoint x: 1000, endPoint y: 76, distance: 917.8
click at [1000, 76] on h1 "Betjeningspanel" at bounding box center [880, 80] width 1260 height 29
click at [111, 707] on button "Log ud" at bounding box center [102, 706] width 175 height 33
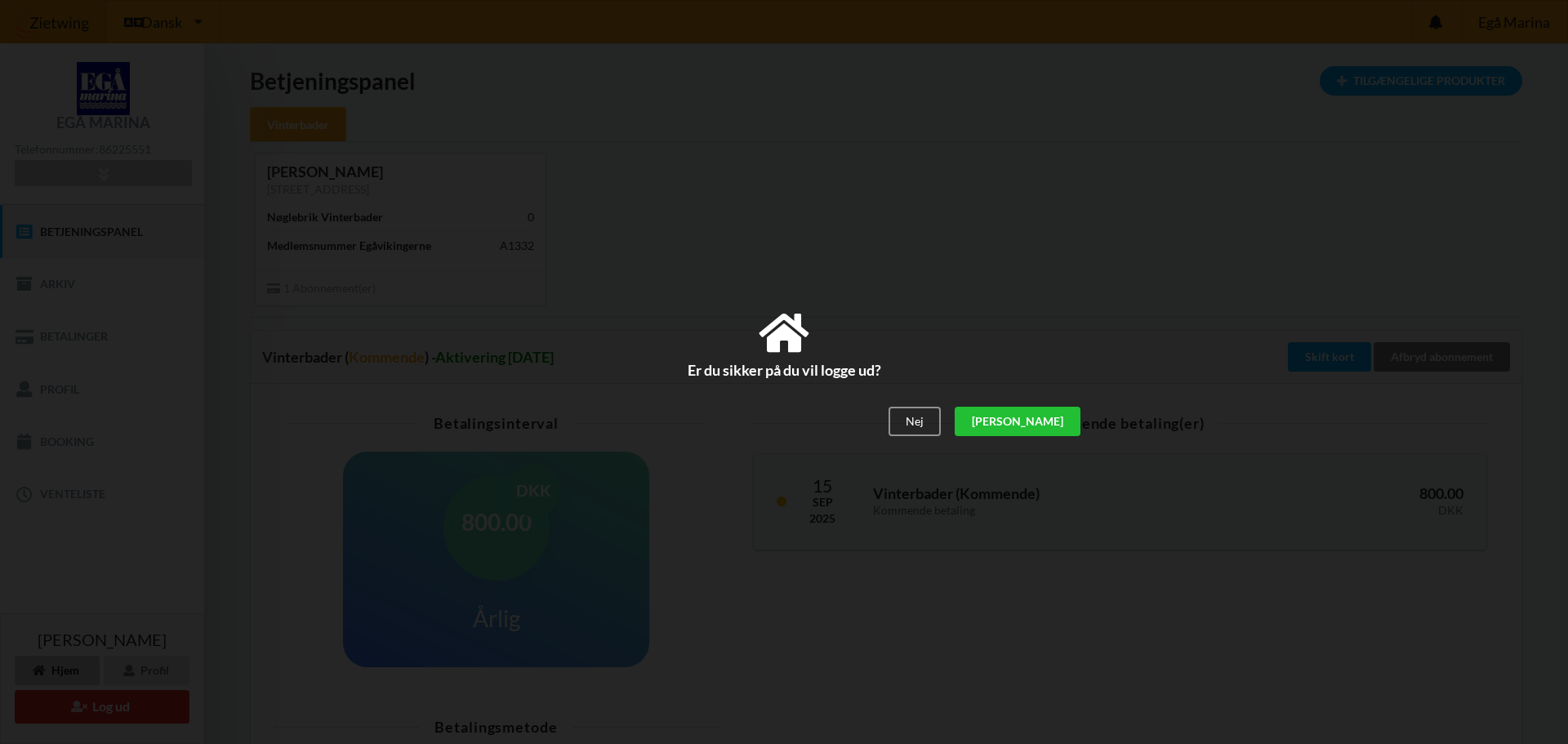
click at [1048, 429] on div "[PERSON_NAME]" at bounding box center [1018, 421] width 126 height 29
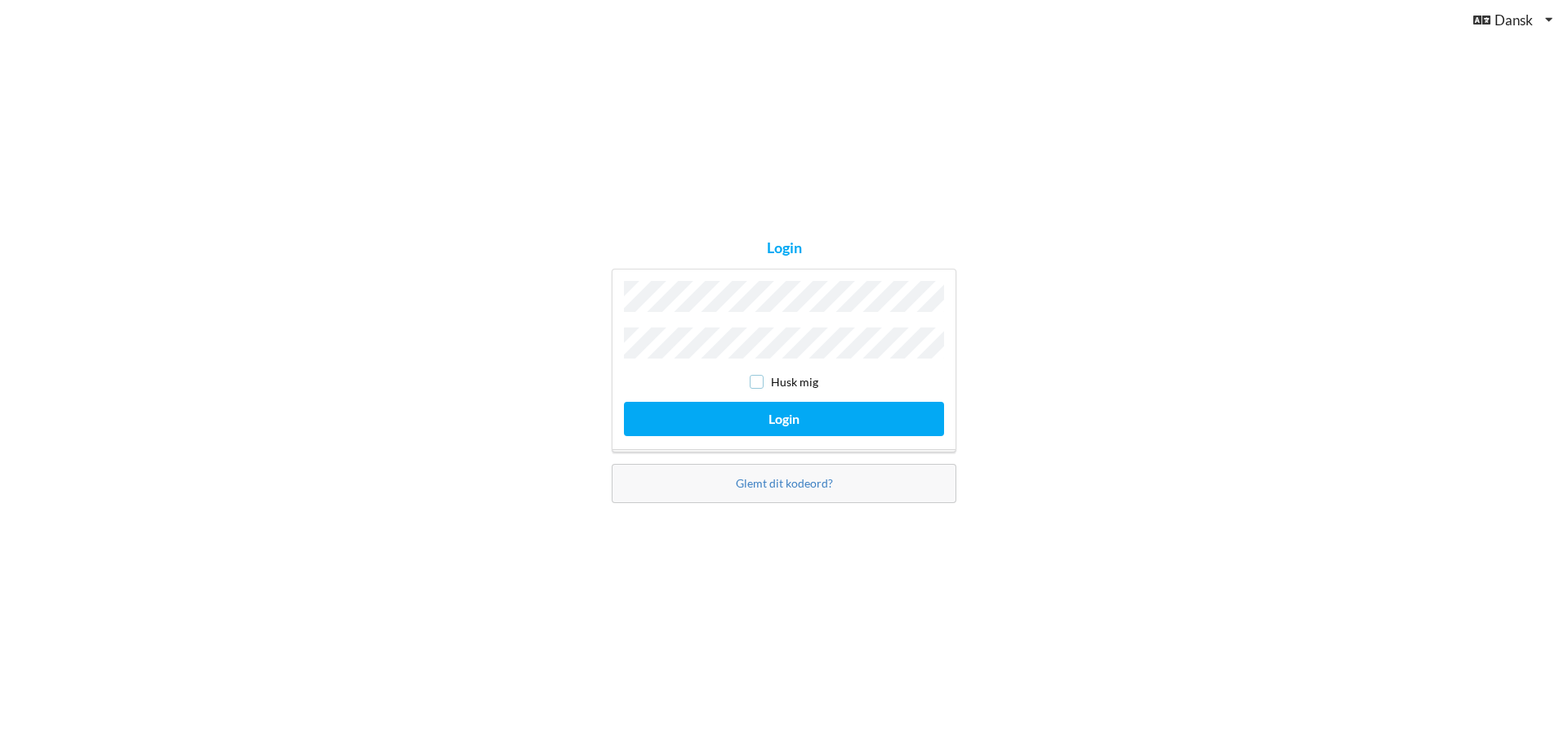
click at [753, 381] on input "checkbox" at bounding box center [757, 382] width 14 height 14
checkbox input "true"
click at [778, 410] on button "Login" at bounding box center [784, 418] width 320 height 33
